Goal: Task Accomplishment & Management: Use online tool/utility

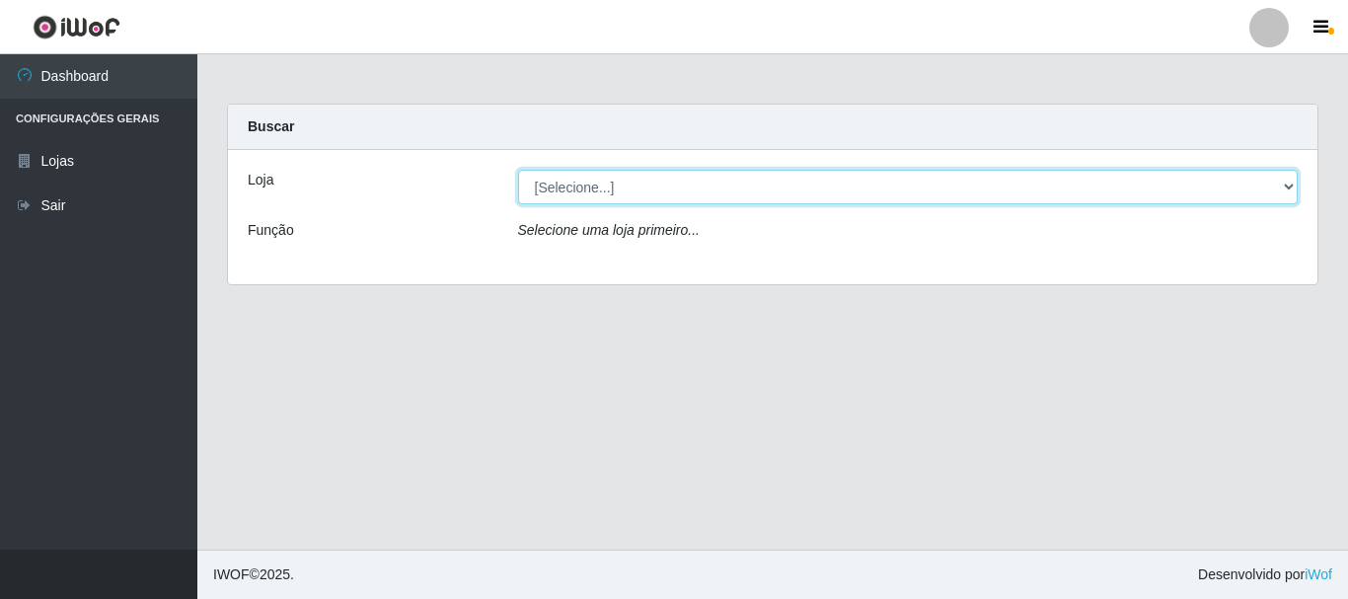
click at [576, 176] on select "[Selecione...] [GEOGRAPHIC_DATA] [GEOGRAPHIC_DATA]" at bounding box center [908, 187] width 781 height 35
select select "64"
click at [518, 170] on select "[Selecione...] [GEOGRAPHIC_DATA] [GEOGRAPHIC_DATA]" at bounding box center [908, 187] width 781 height 35
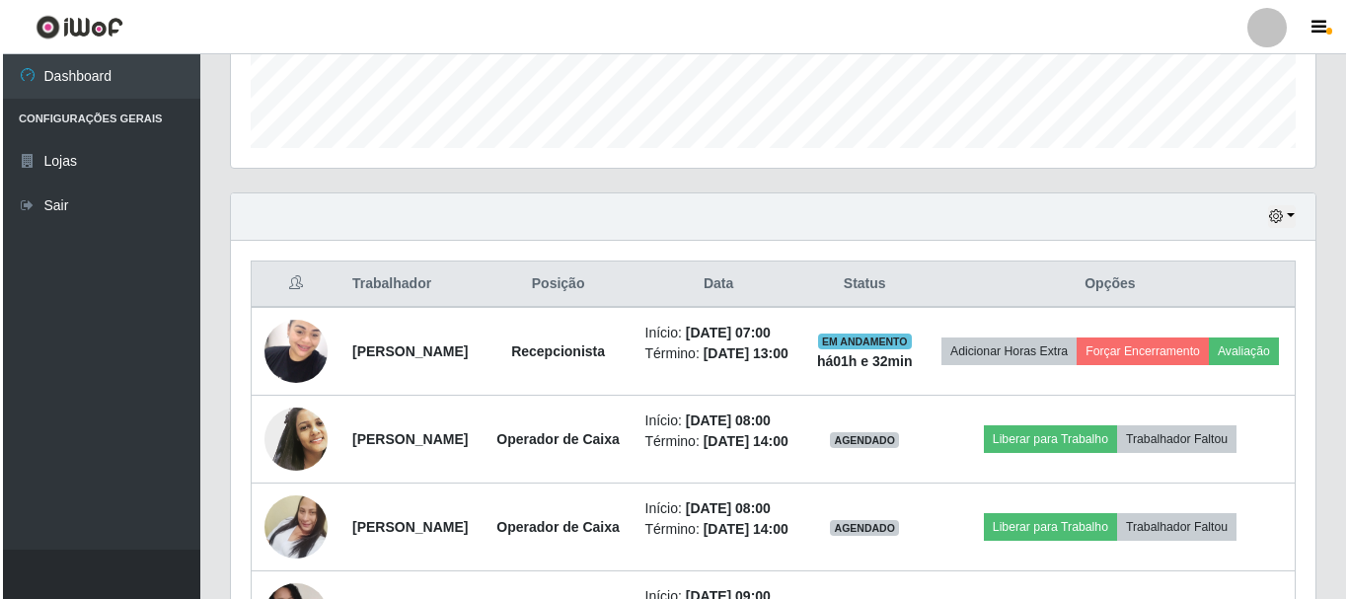
scroll to position [592, 0]
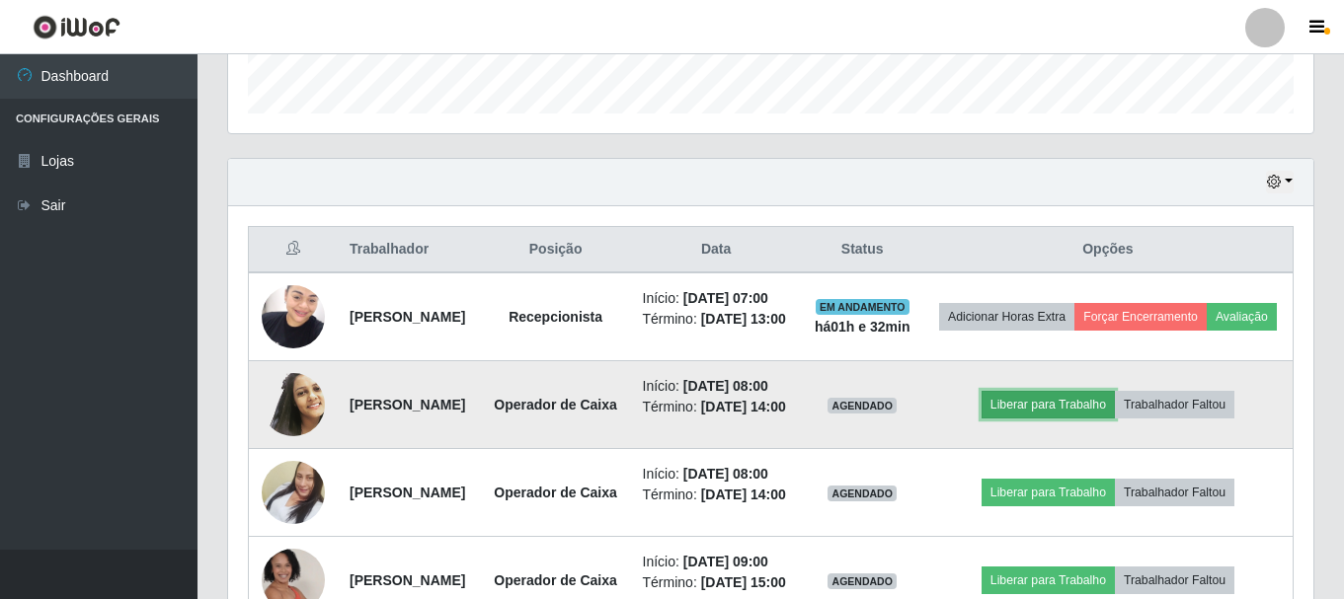
click at [1056, 419] on button "Liberar para Trabalho" at bounding box center [1047, 405] width 133 height 28
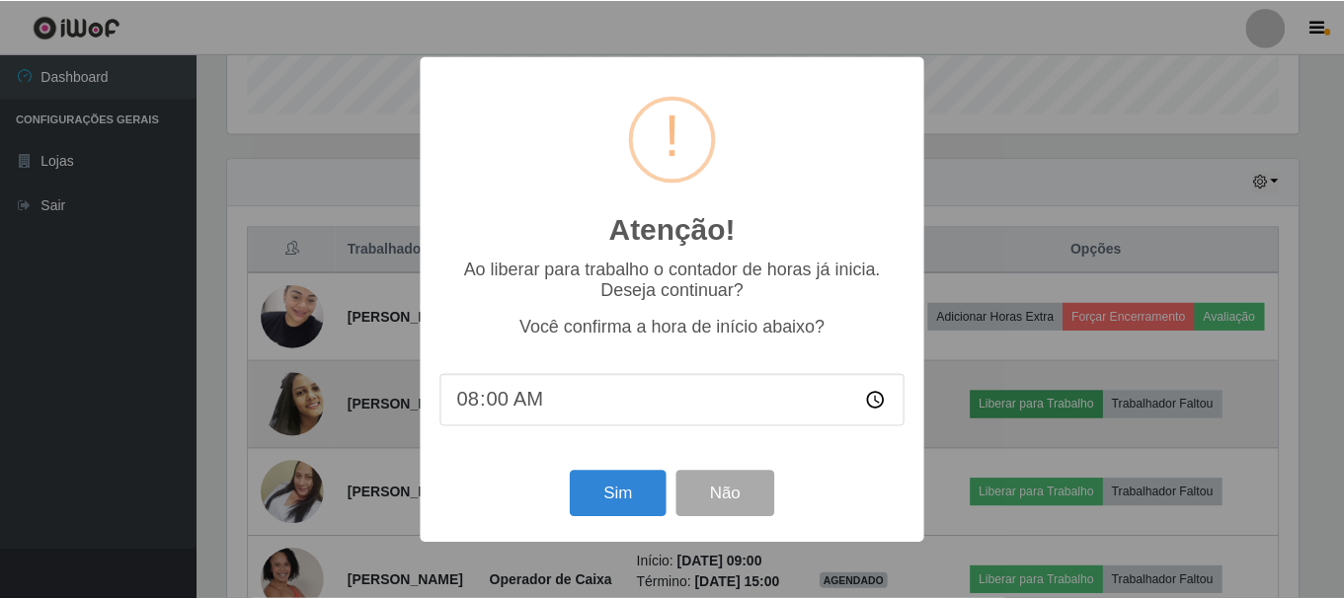
scroll to position [410, 1075]
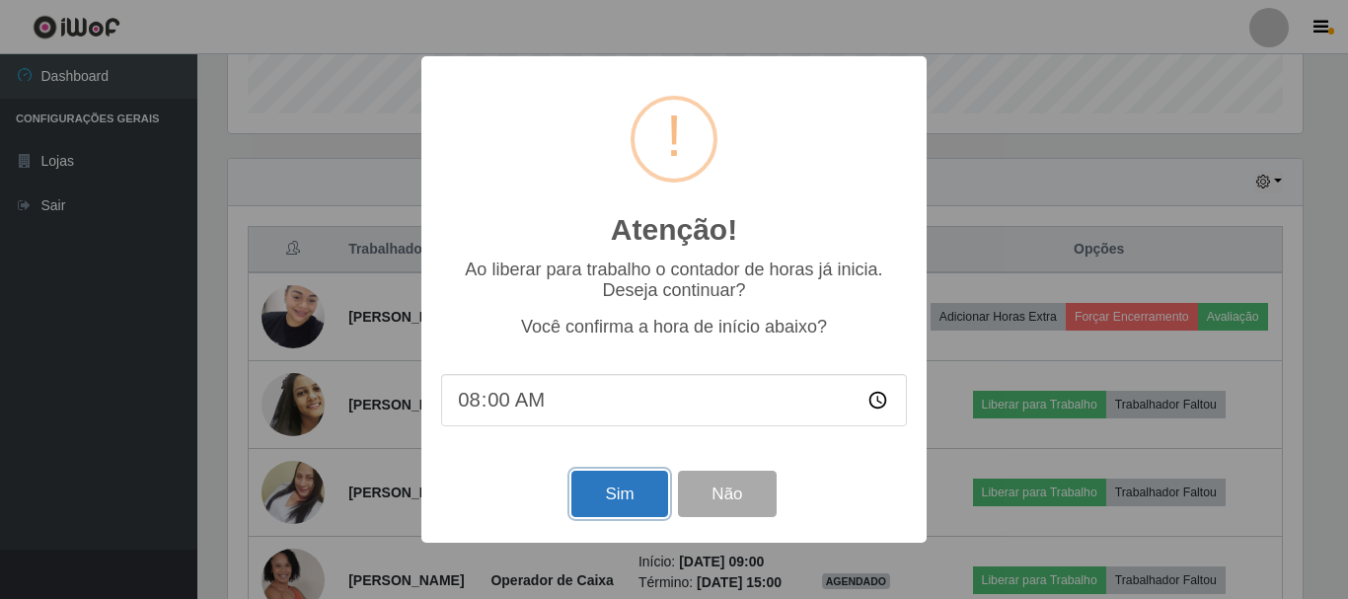
click at [586, 492] on button "Sim" at bounding box center [620, 494] width 96 height 46
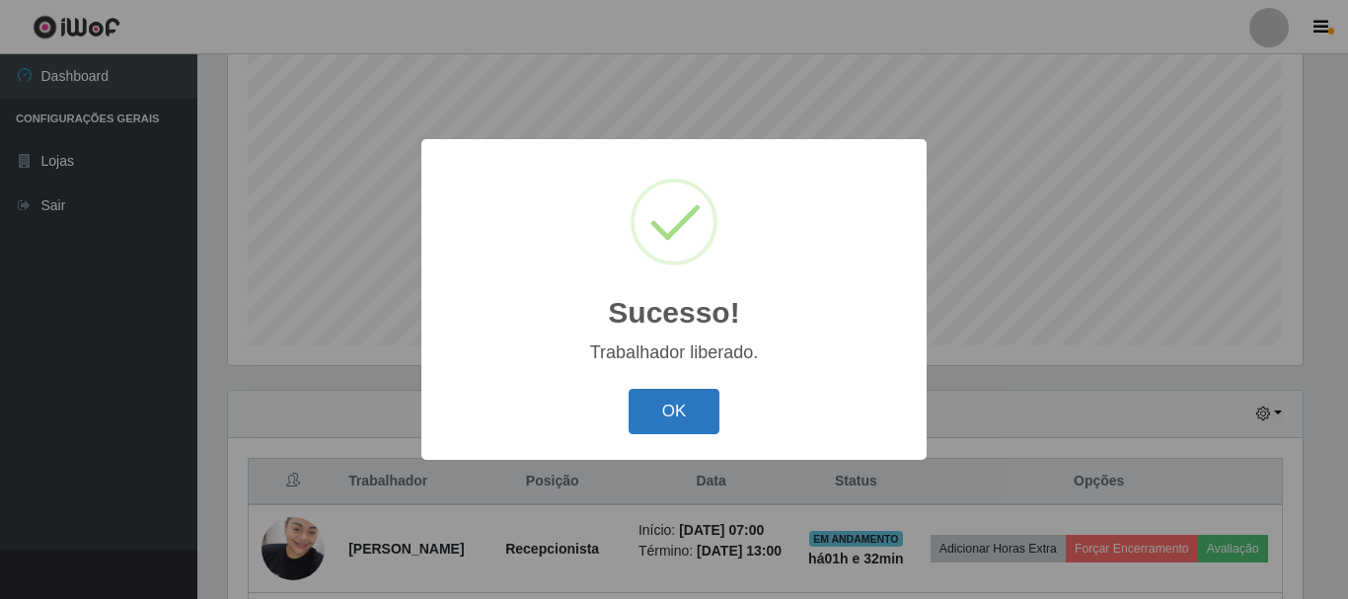
click at [652, 418] on button "OK" at bounding box center [675, 412] width 92 height 46
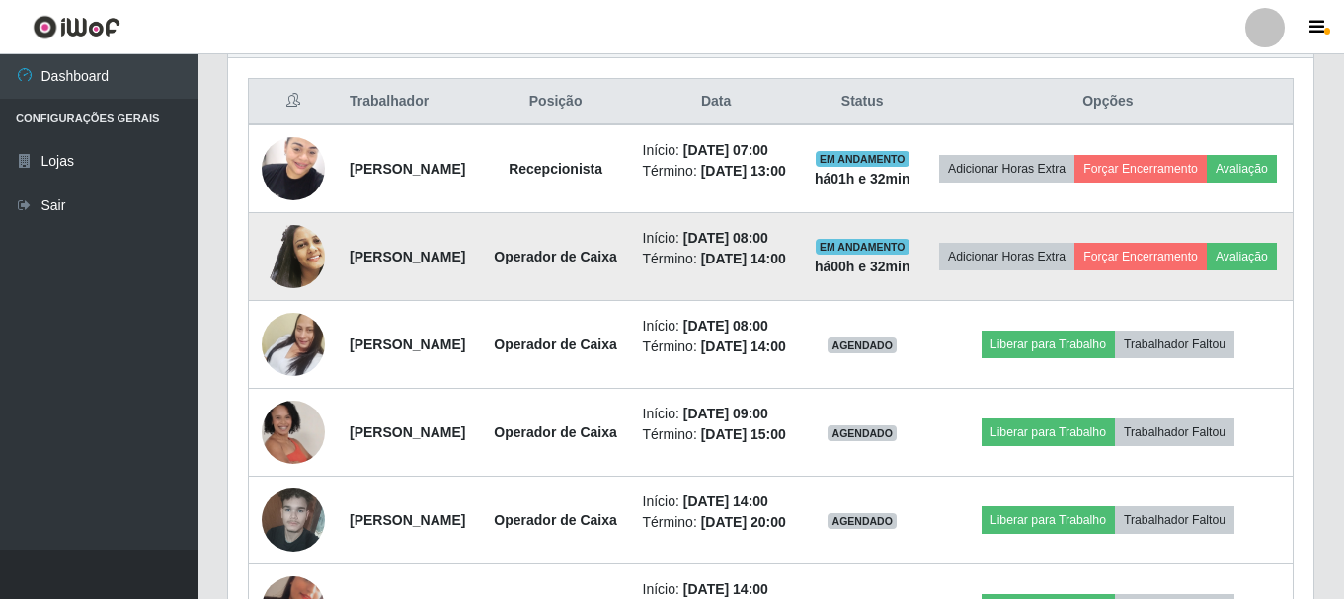
scroll to position [854, 0]
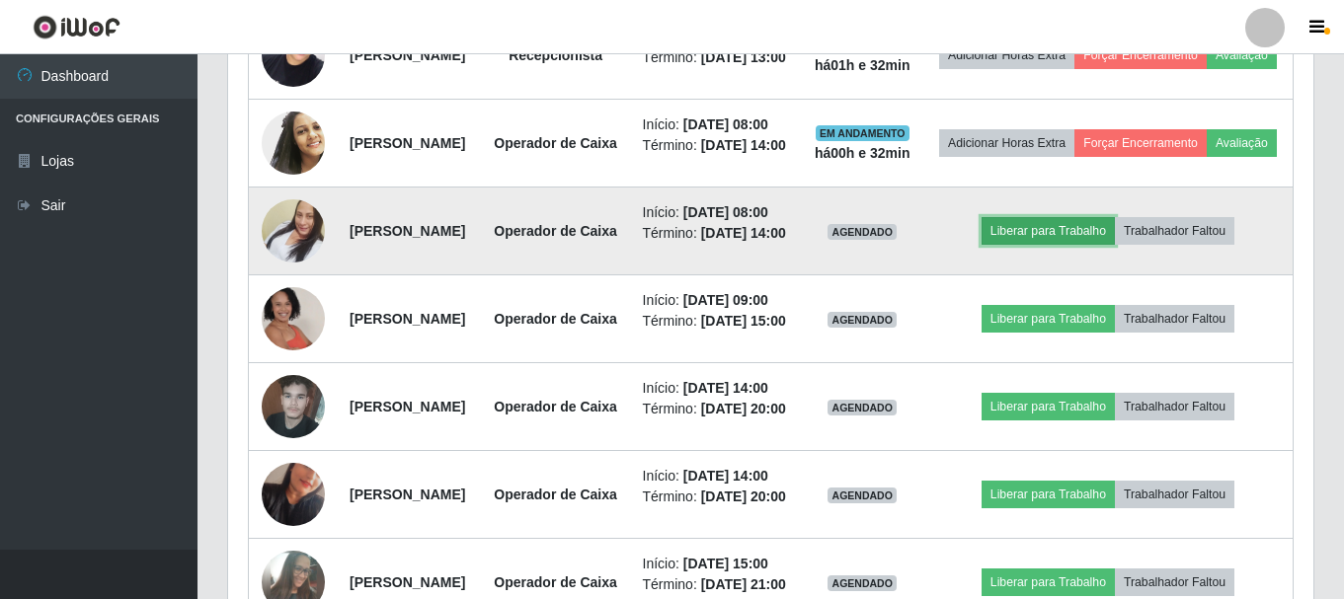
click at [1096, 245] on button "Liberar para Trabalho" at bounding box center [1047, 231] width 133 height 28
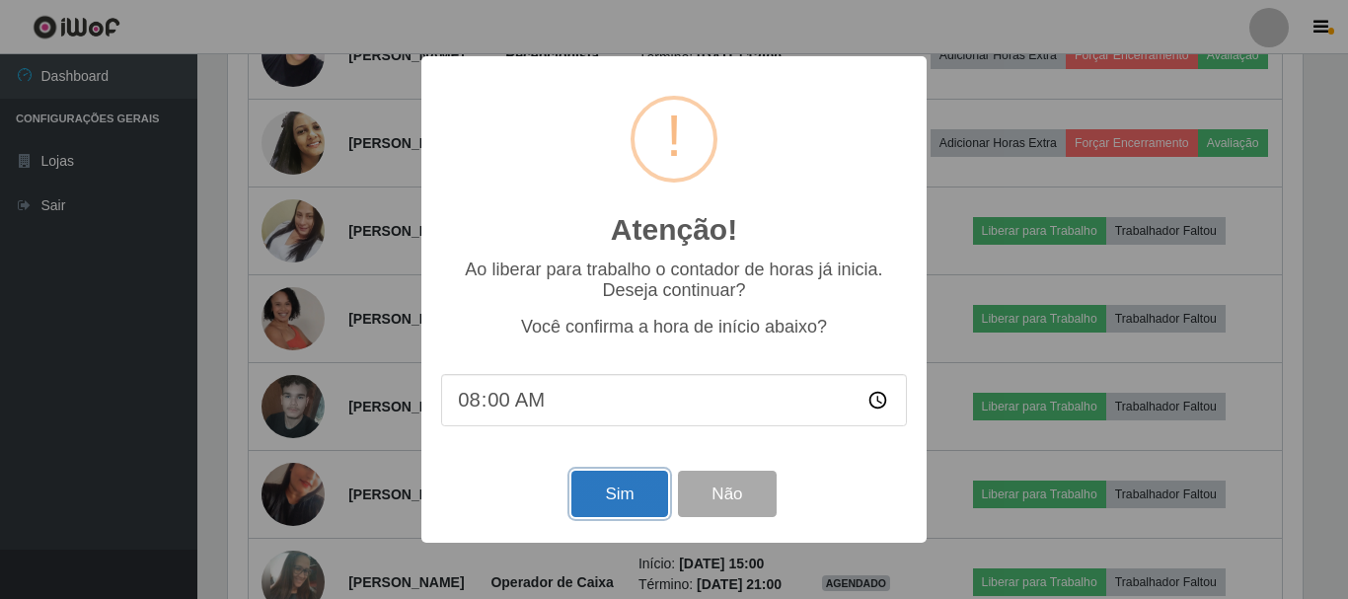
click at [612, 500] on button "Sim" at bounding box center [620, 494] width 96 height 46
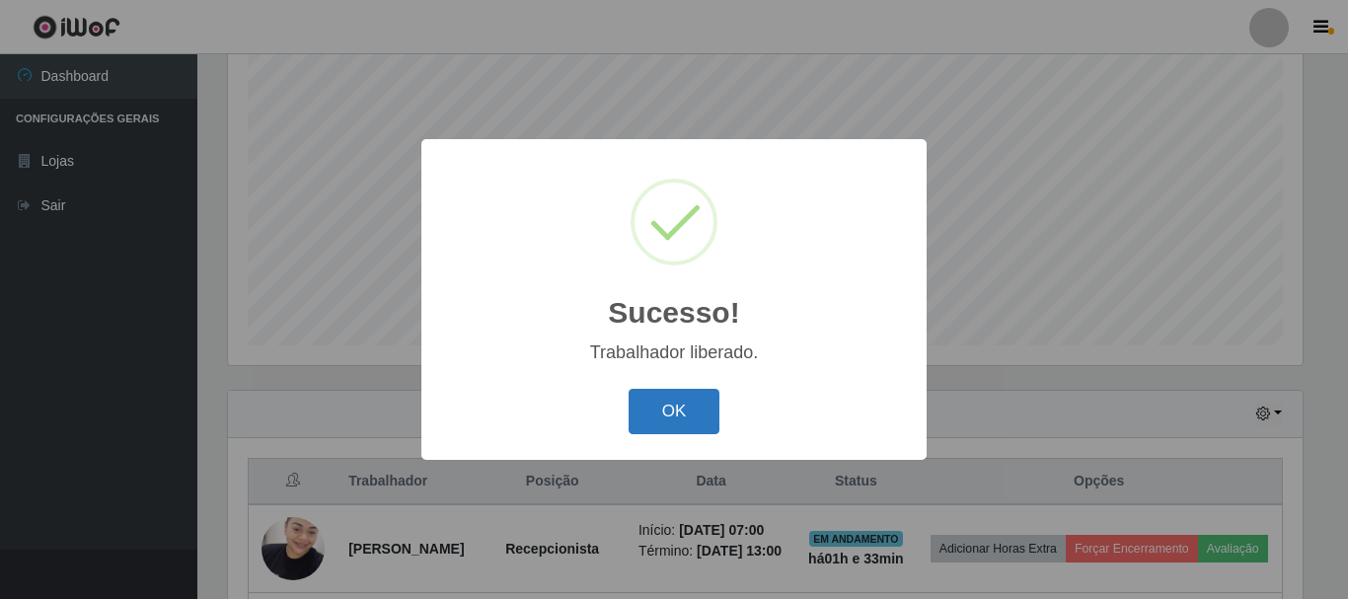
click at [642, 422] on button "OK" at bounding box center [675, 412] width 92 height 46
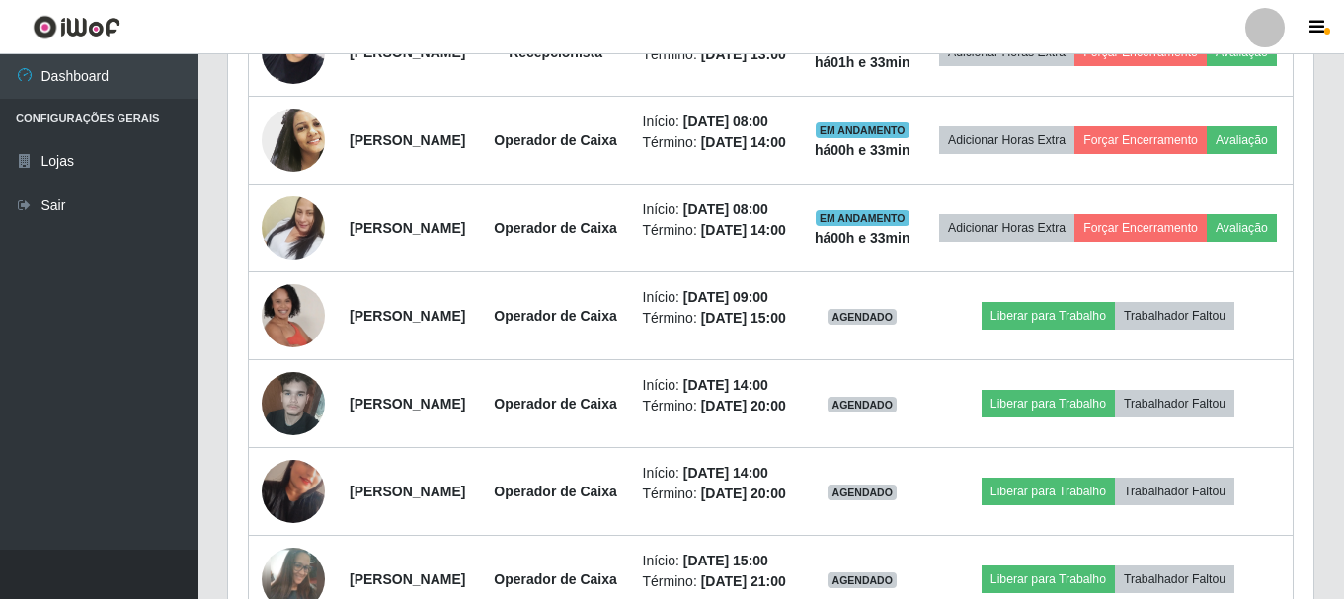
scroll to position [953, 0]
